Goal: Task Accomplishment & Management: Complete application form

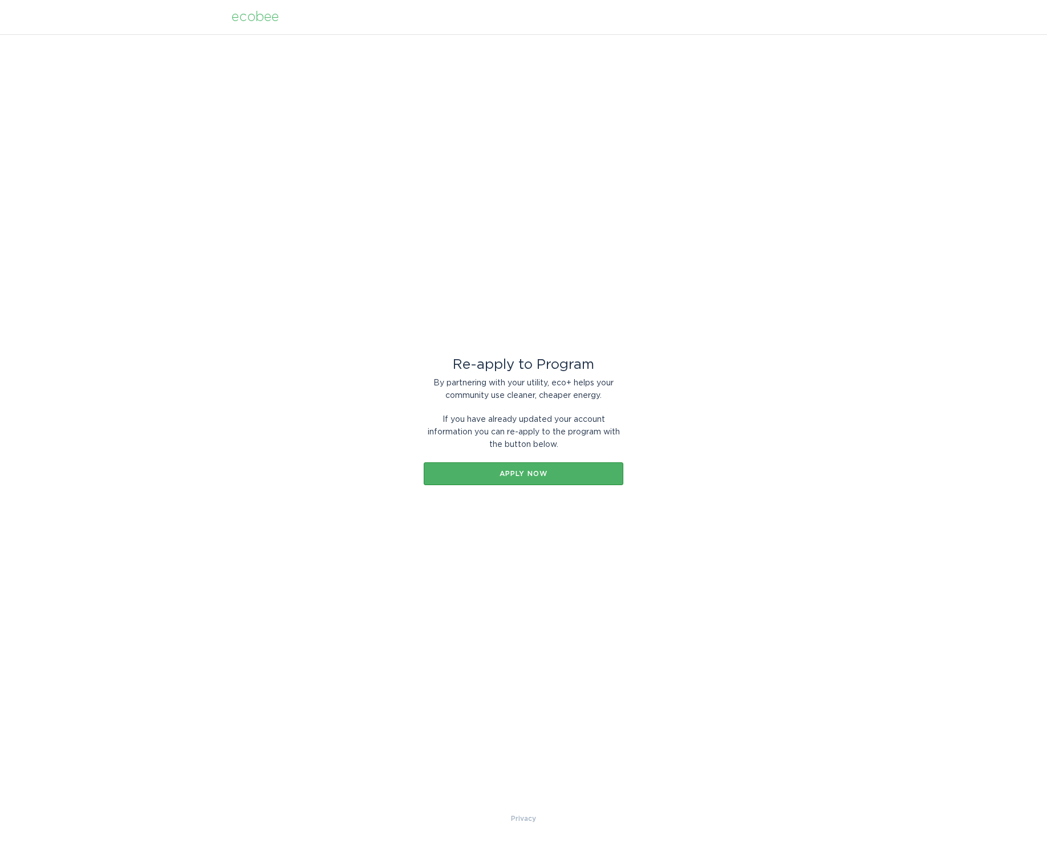
click at [523, 479] on button "Apply now" at bounding box center [524, 474] width 200 height 23
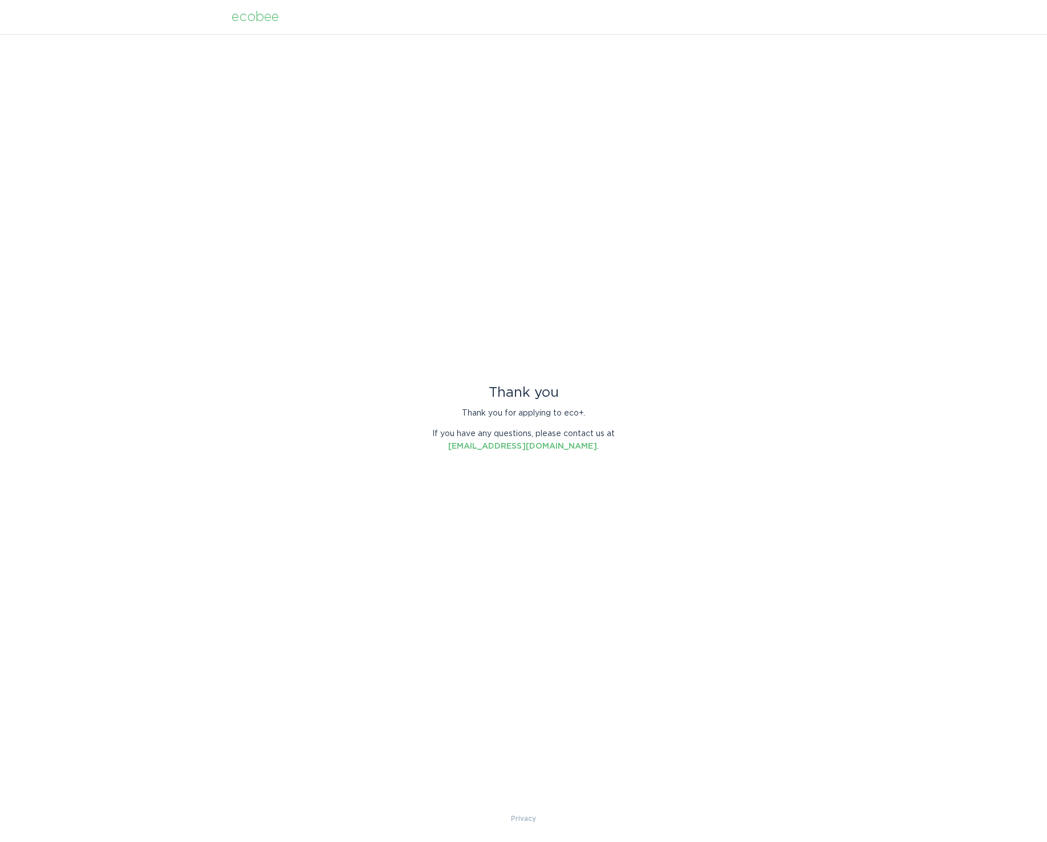
click at [265, 17] on div "ecobee" at bounding box center [255, 17] width 47 height 13
click at [241, 14] on div "ecobee" at bounding box center [255, 17] width 47 height 13
